Goal: Information Seeking & Learning: Find specific fact

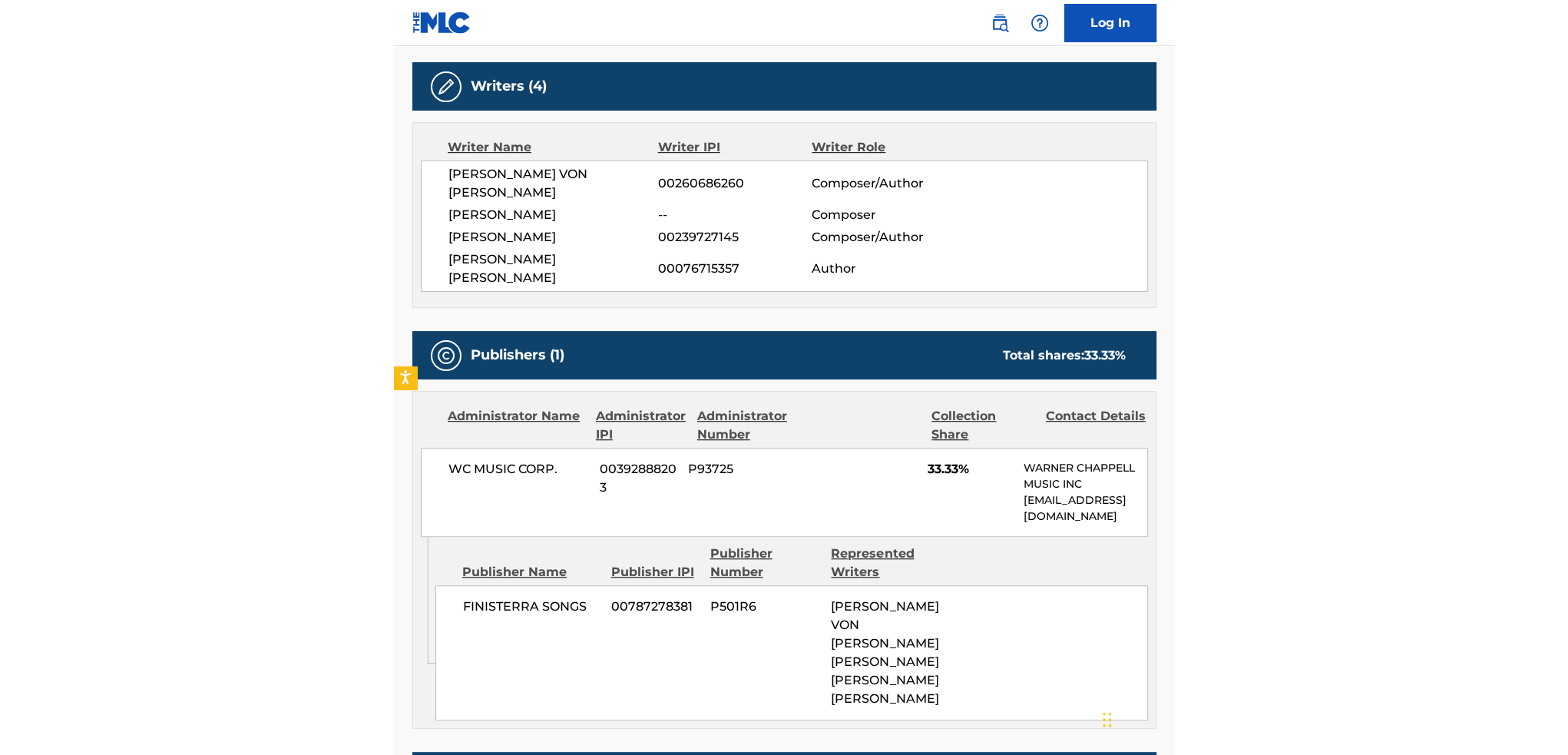
scroll to position [538, 0]
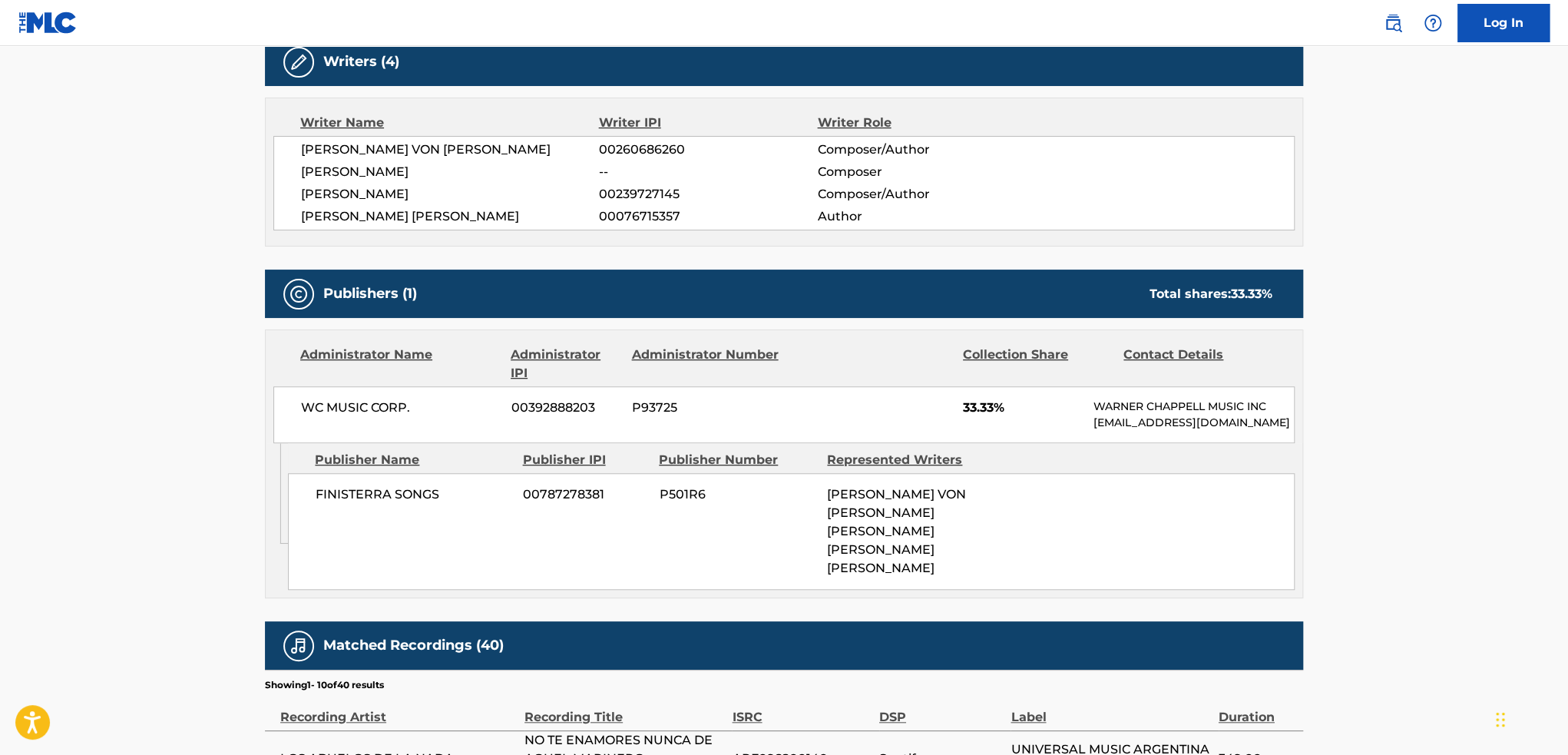
click at [200, 374] on main "< Back to public search results Copy work link NO TE ENAMORES NUNCA DE AQUEL MA…" at bounding box center [784, 440] width 1568 height 1862
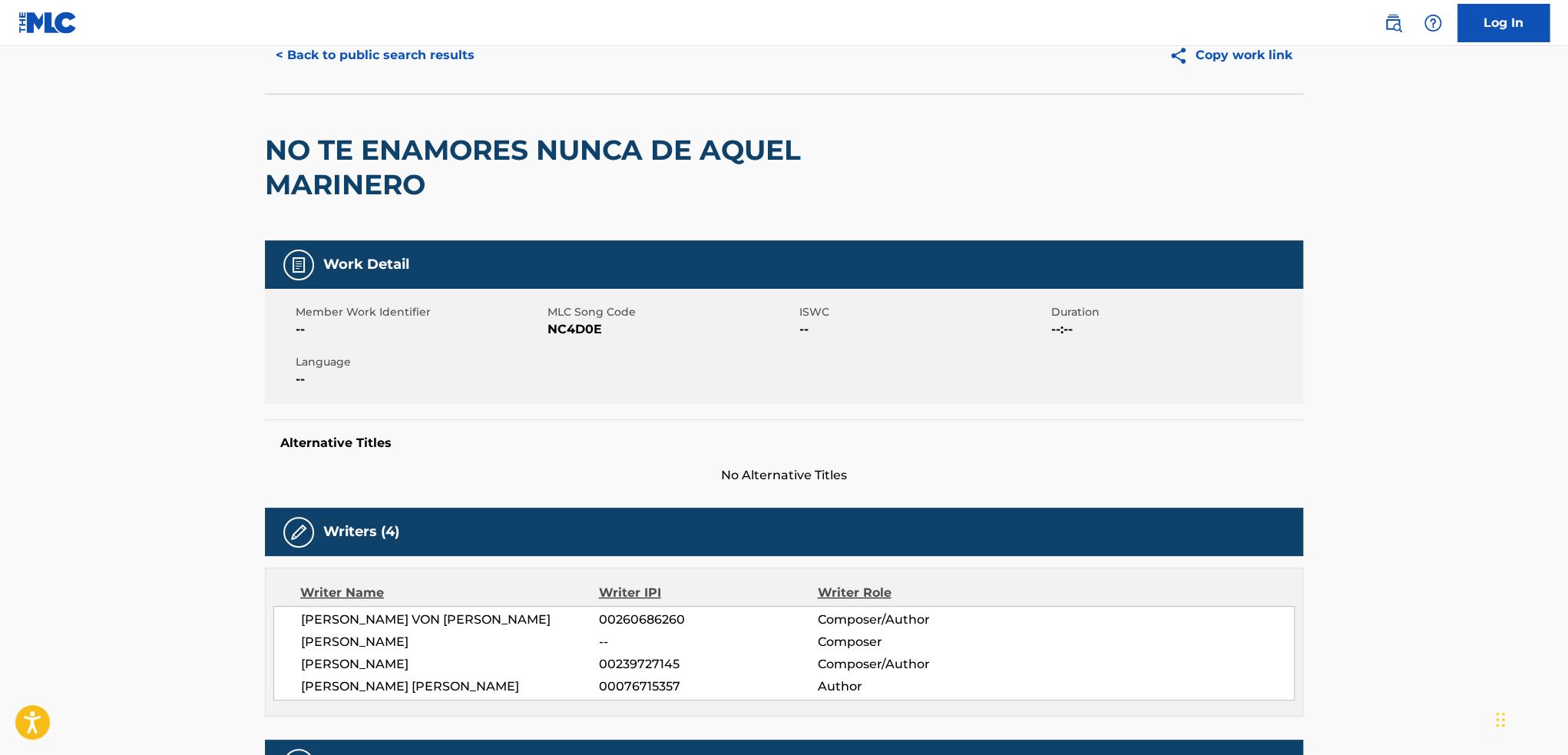
scroll to position [0, 0]
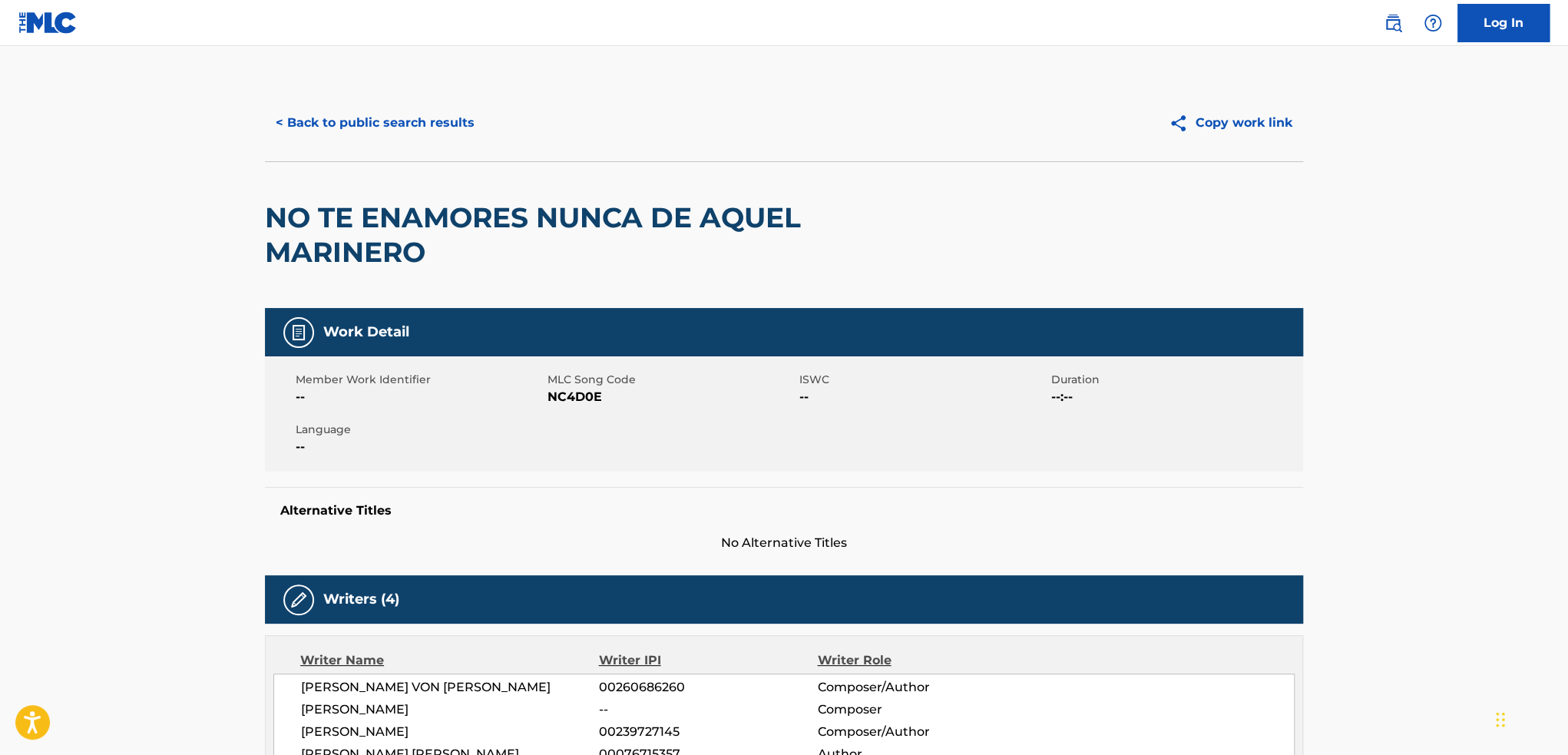
click at [445, 98] on div "< Back to public search results Copy work link" at bounding box center [784, 123] width 1038 height 77
click at [425, 123] on button "< Back to public search results" at bounding box center [375, 123] width 220 height 38
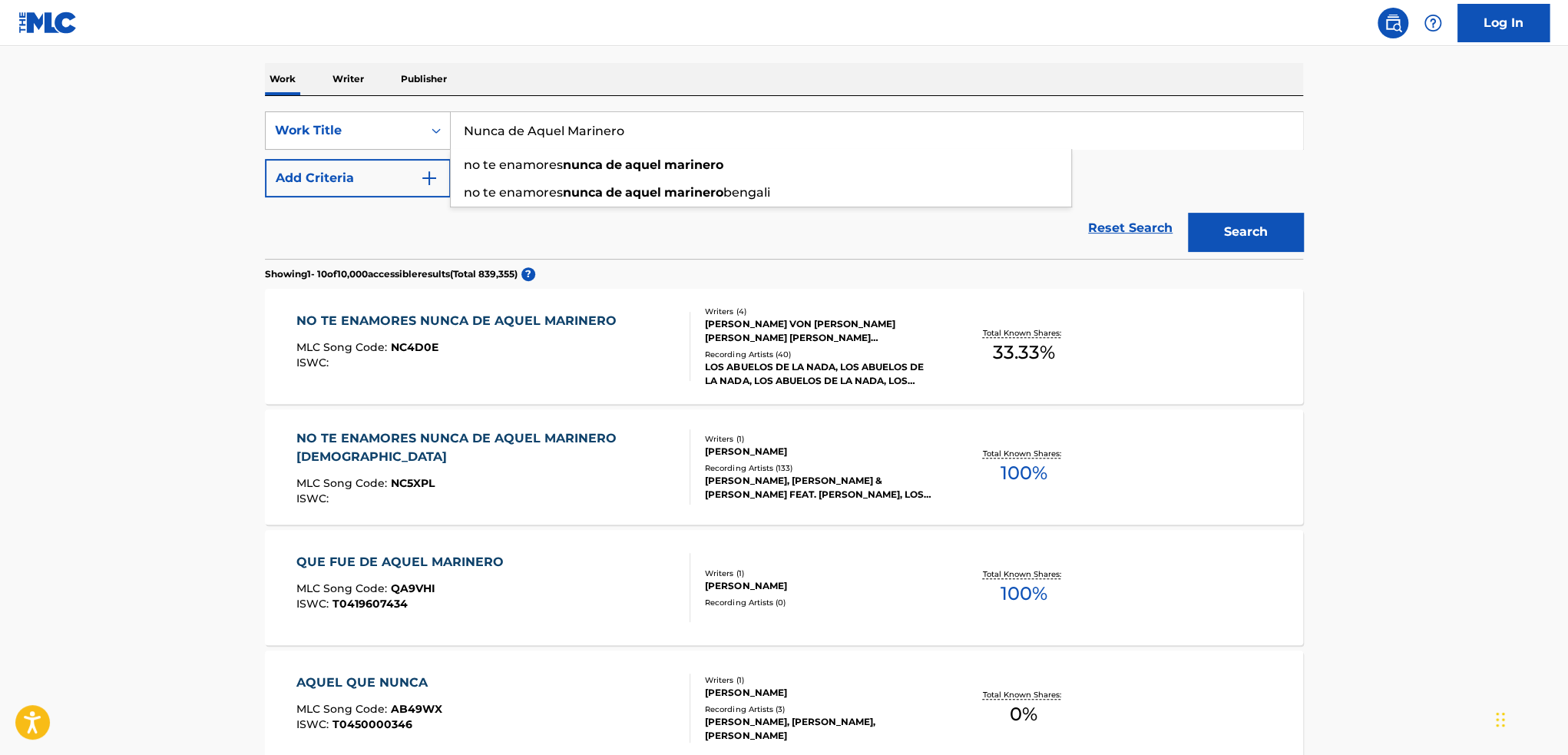
drag, startPoint x: 679, startPoint y: 140, endPoint x: 320, endPoint y: 135, distance: 359.0
click at [320, 135] on div "SearchWithCriteria046286e2-c322-4dc3-ace4-6fe319092c55 Work Title Nunca de Aque…" at bounding box center [784, 130] width 1038 height 38
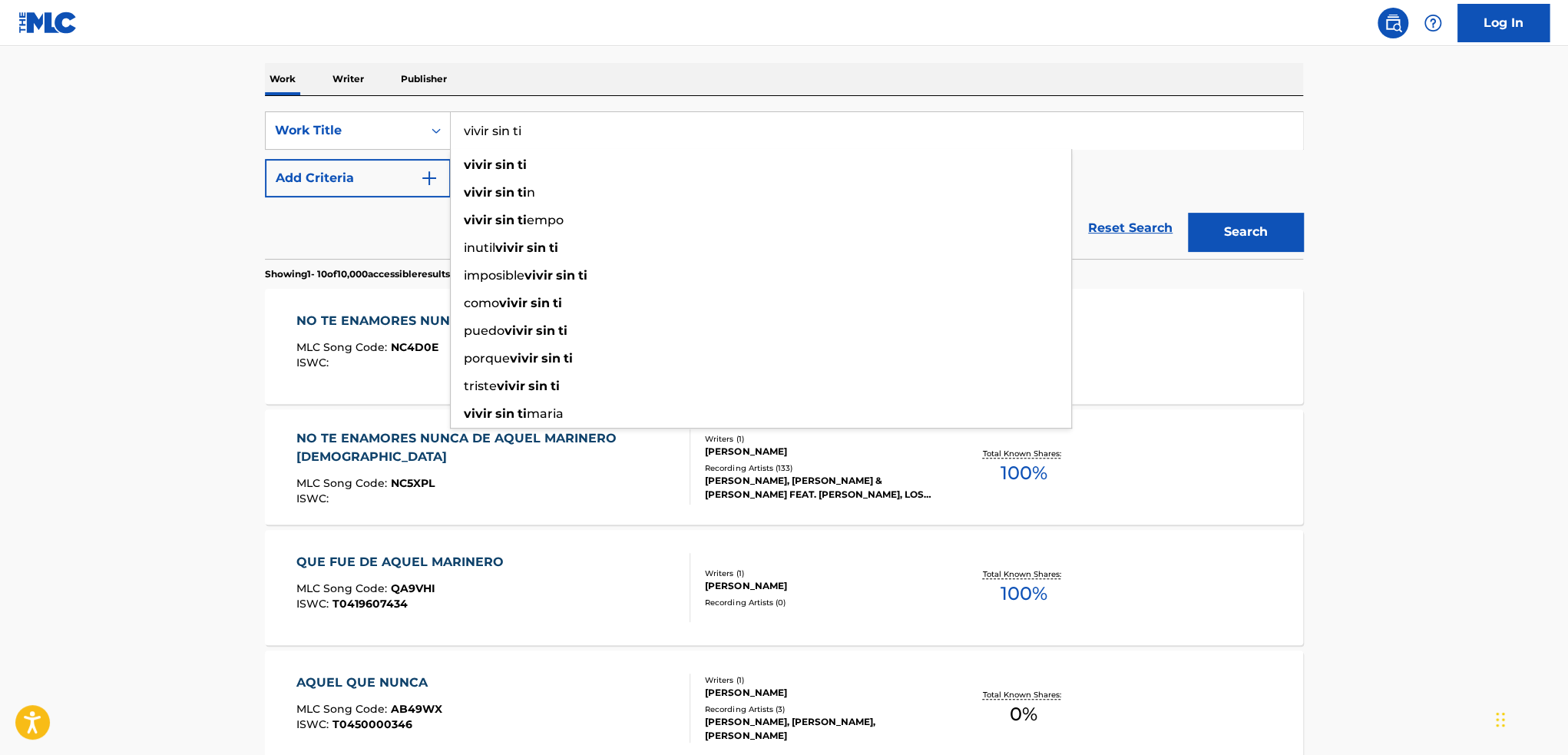
type input "vivir sin ti"
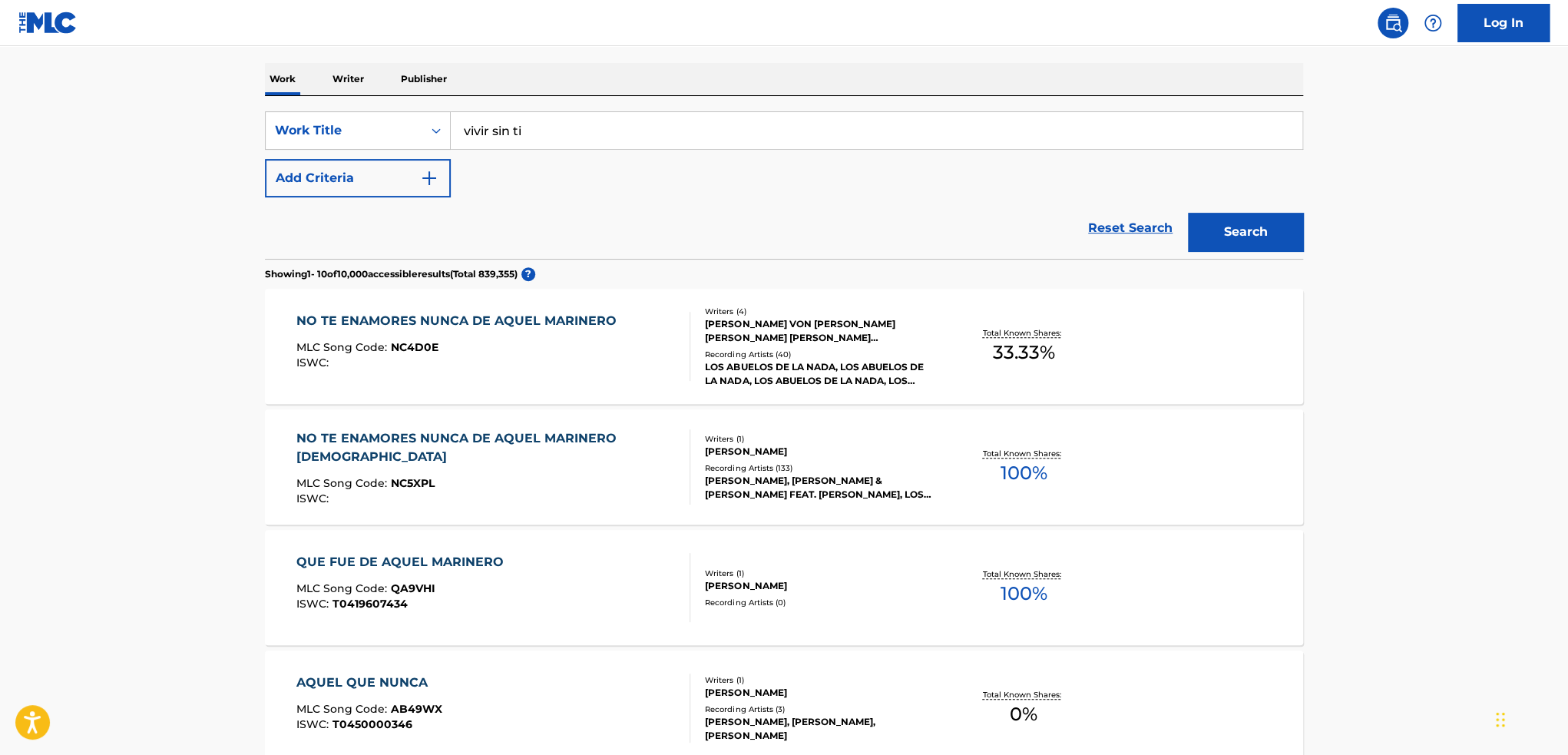
click at [338, 165] on button "Add Criteria" at bounding box center [358, 178] width 186 height 38
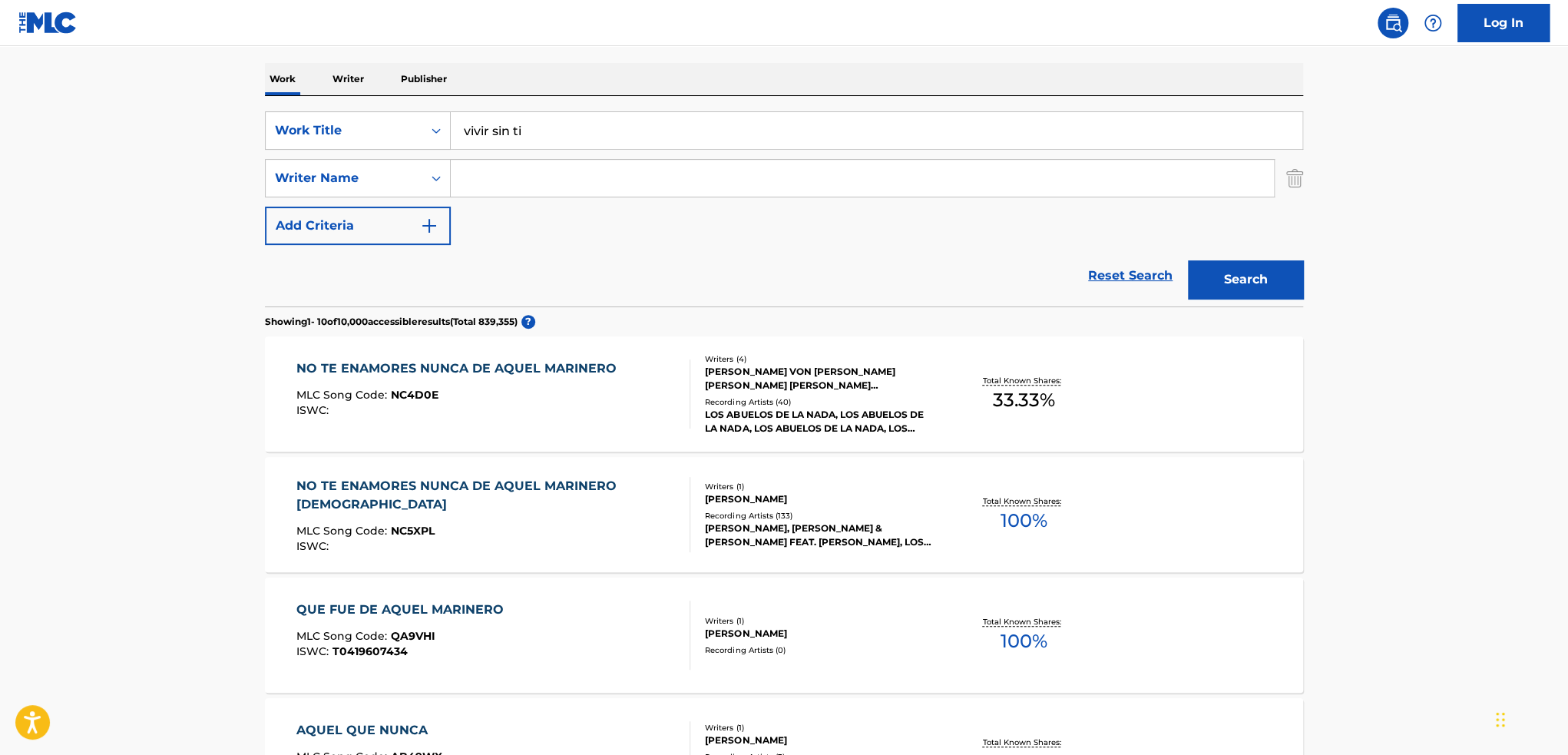
click at [530, 192] on input "Search Form" at bounding box center [862, 178] width 823 height 37
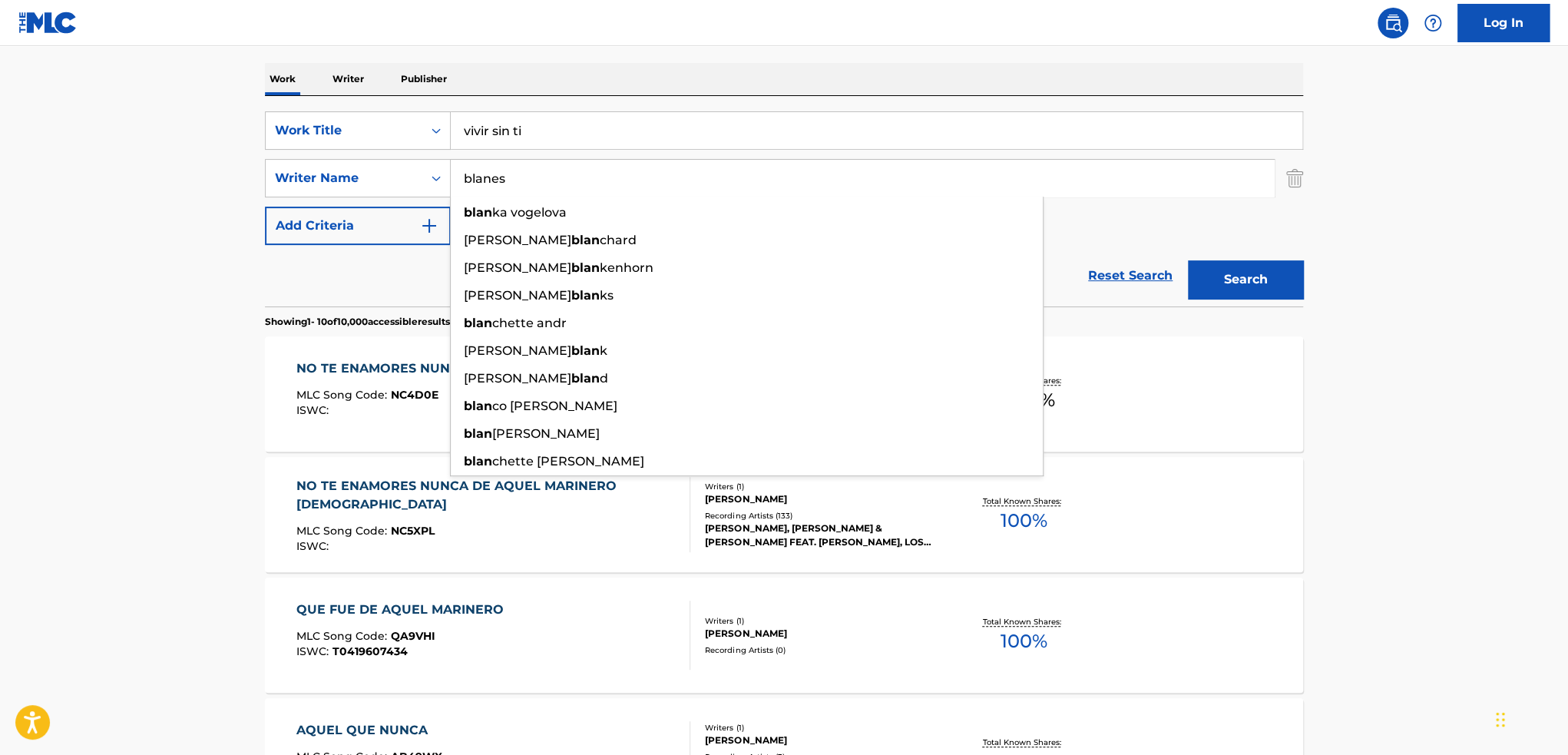
type input "blanes"
click at [780, 260] on button "Search" at bounding box center [1245, 279] width 115 height 38
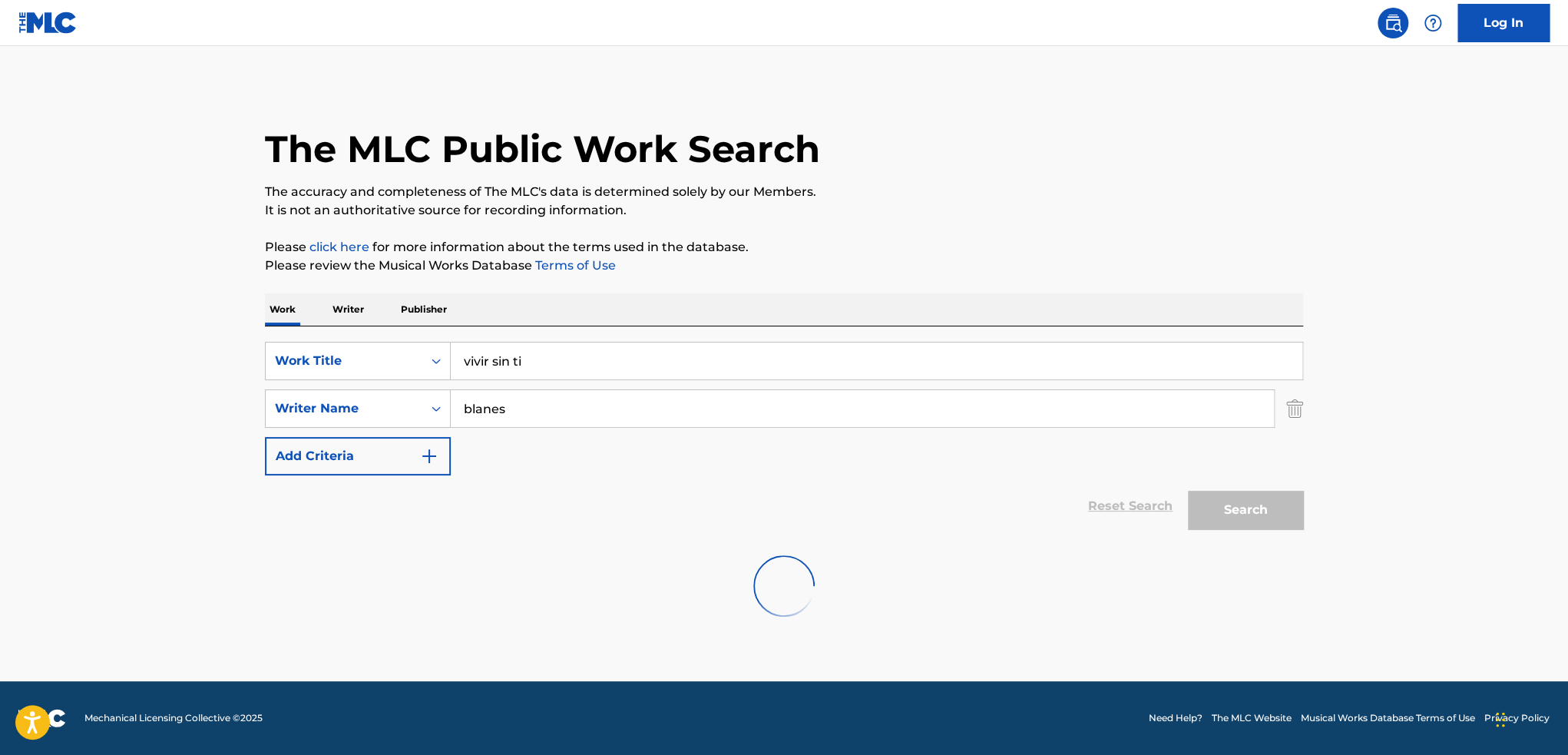
scroll to position [0, 0]
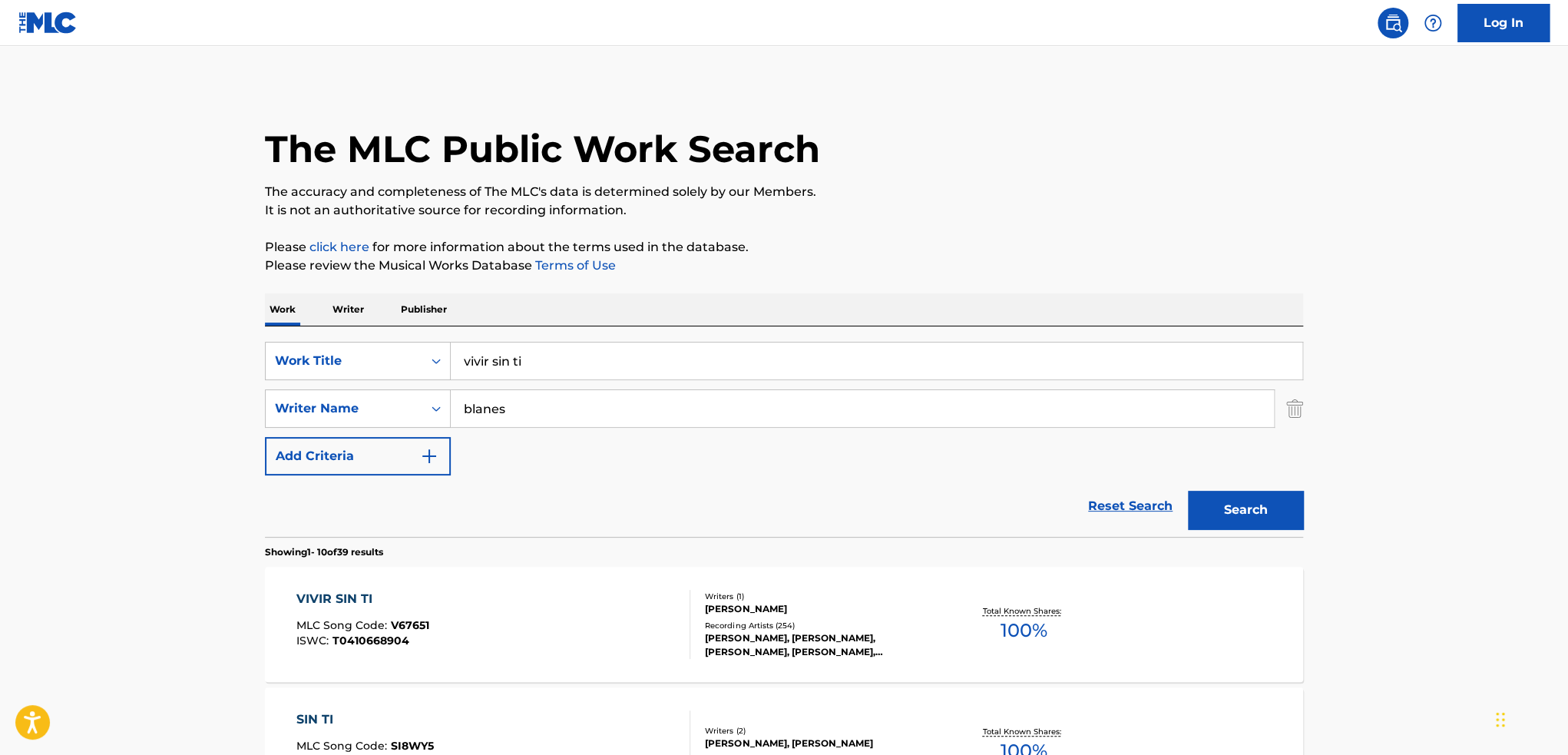
click at [780, 616] on div "Writers ( 1 ) [PERSON_NAME] Recording Artists ( 254 ) [PERSON_NAME], [PERSON_NA…" at bounding box center [814, 624] width 247 height 68
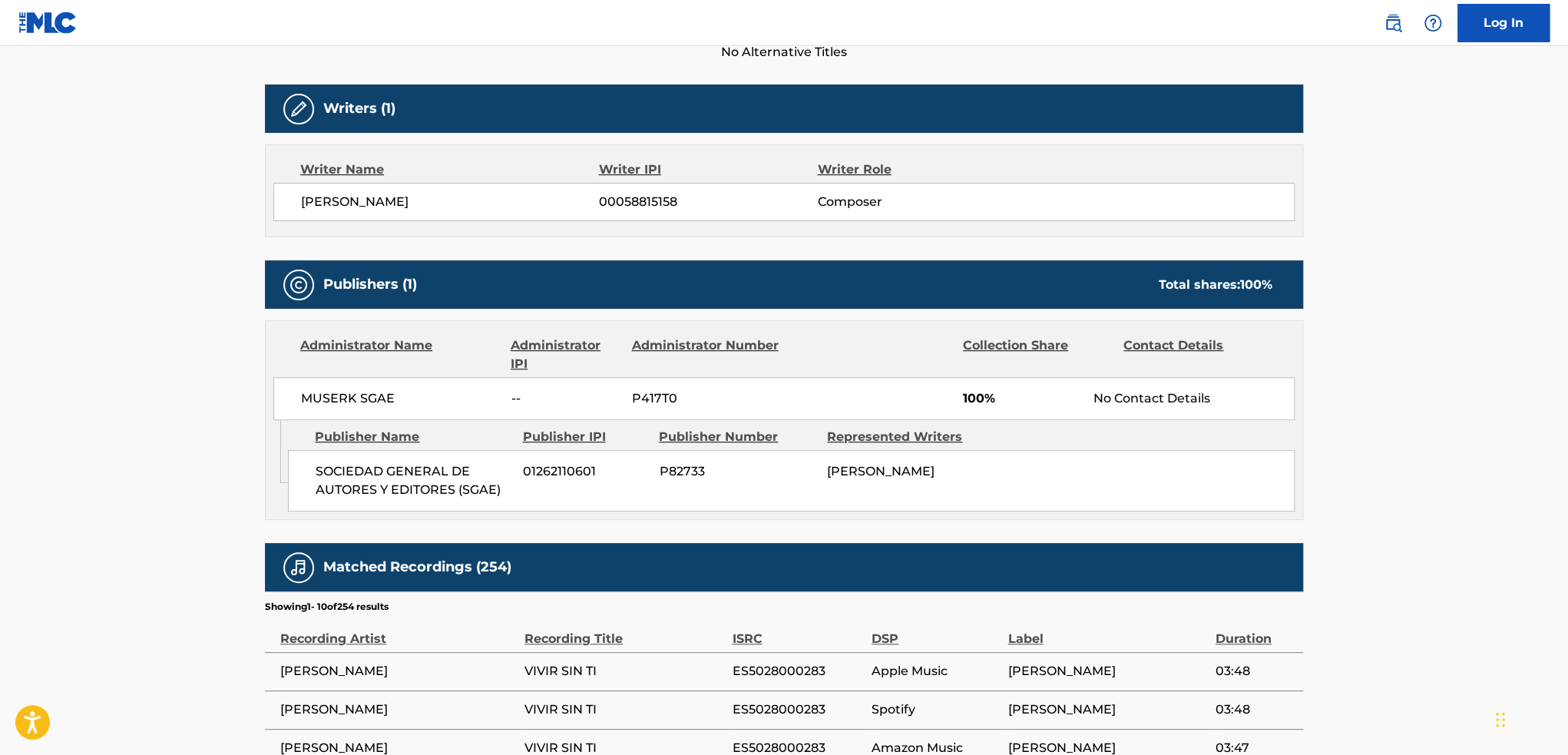
scroll to position [461, 0]
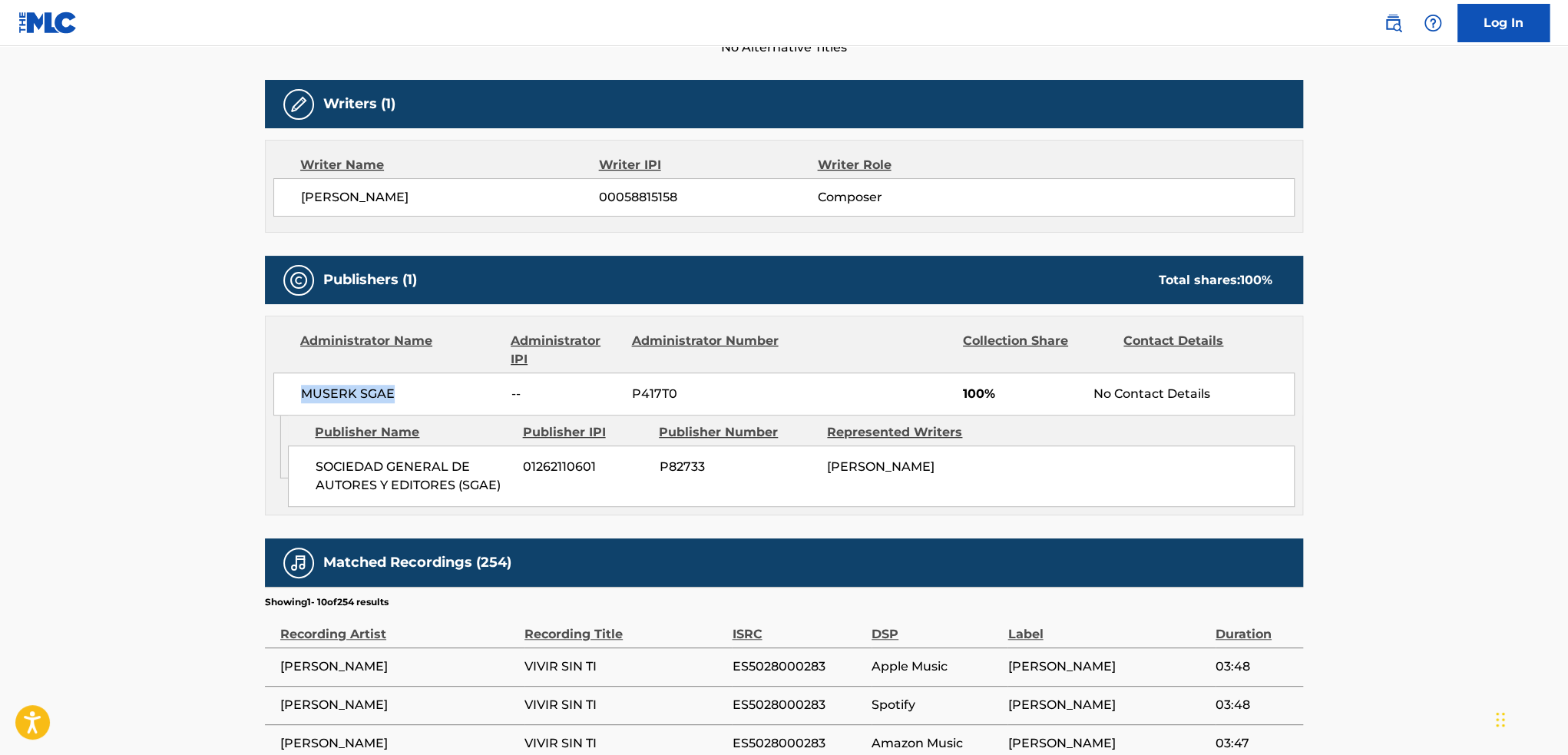
drag, startPoint x: 296, startPoint y: 389, endPoint x: 399, endPoint y: 394, distance: 103.1
click at [399, 394] on div "MUSERK SGAE -- P417T0 100% No Contact Details" at bounding box center [784, 394] width 1021 height 43
click at [399, 394] on span "MUSERK SGAE" at bounding box center [401, 394] width 199 height 19
click at [780, 476] on div "[PERSON_NAME]" at bounding box center [905, 467] width 157 height 19
